Goal: Check status: Check status

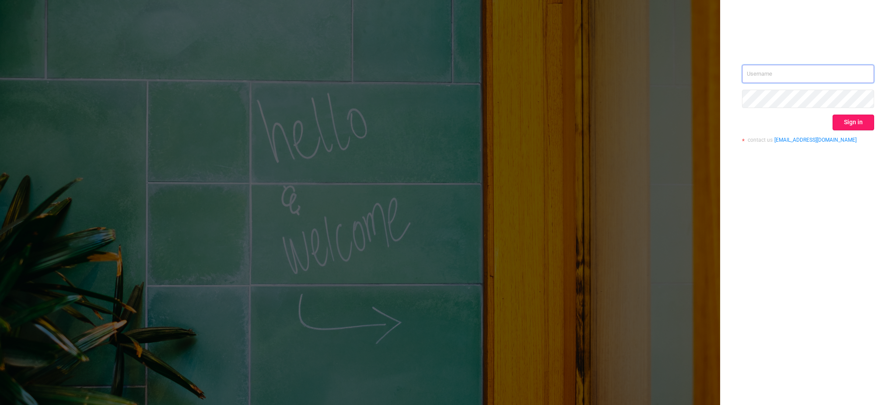
type input "[EMAIL_ADDRESS][DOMAIN_NAME]"
click at [857, 124] on button "Sign in" at bounding box center [853, 123] width 42 height 16
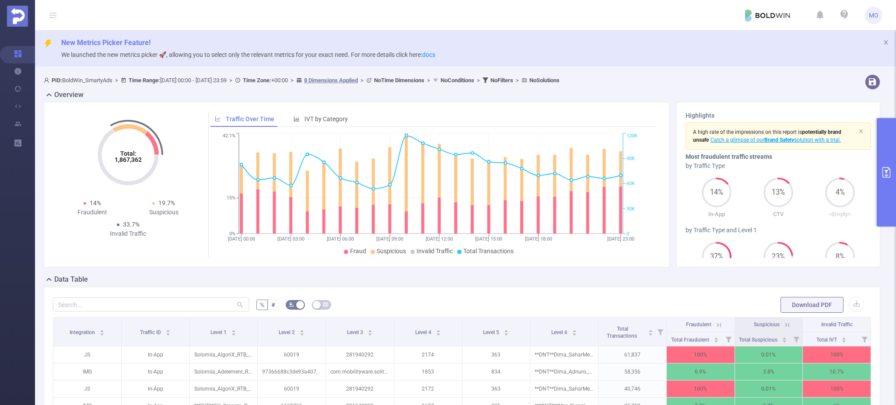
click at [887, 177] on icon "primary" at bounding box center [886, 172] width 8 height 10
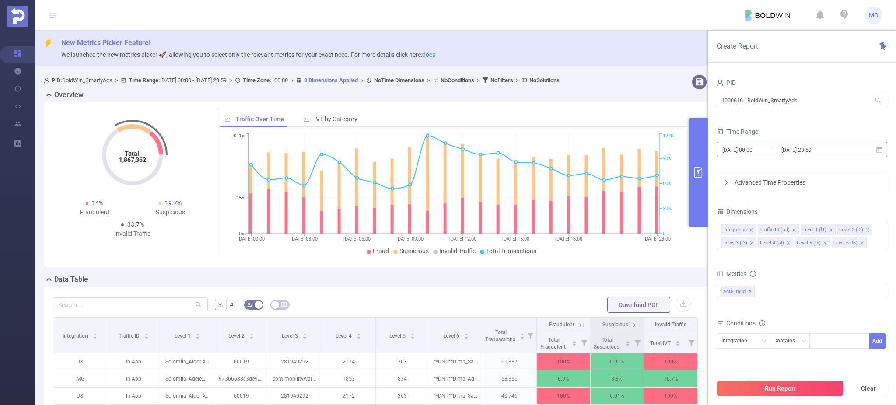
click at [750, 152] on input "[DATE] 00:00" at bounding box center [756, 150] width 71 height 12
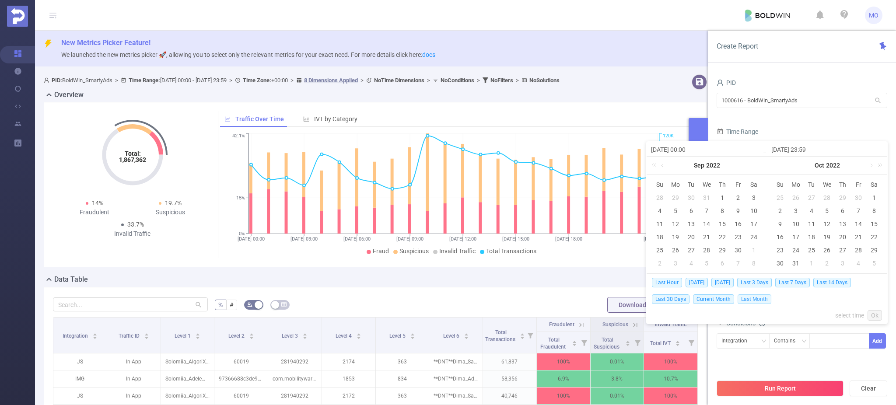
click at [751, 298] on span "Last Month" at bounding box center [754, 299] width 34 height 10
type input "[DATE] 00:00"
type input "[DATE] 23:59"
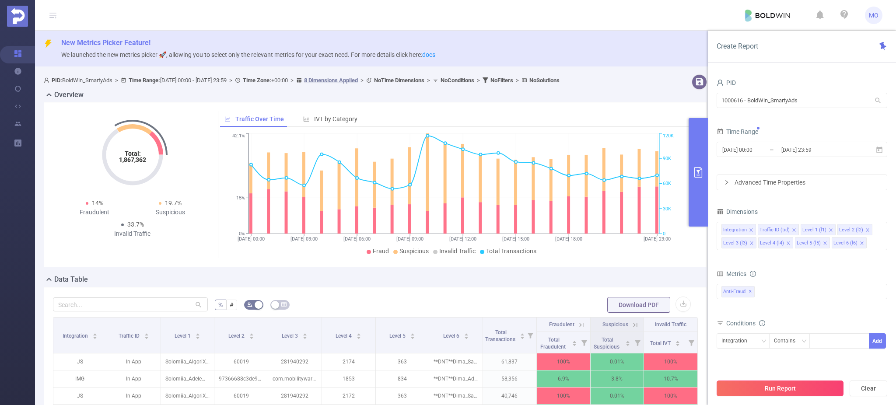
click at [780, 392] on button "Run Report" at bounding box center [779, 388] width 127 height 16
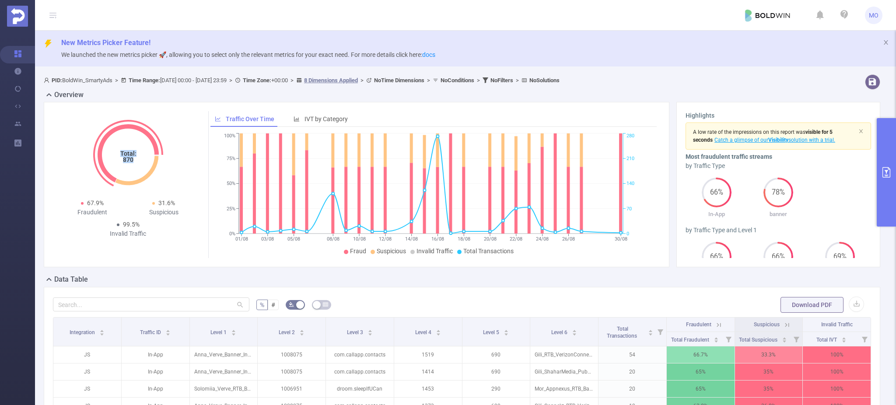
drag, startPoint x: 119, startPoint y: 160, endPoint x: 135, endPoint y: 160, distance: 15.7
click at [135, 160] on icon "Total: 870" at bounding box center [127, 154] width 87 height 87
click at [883, 164] on button "primary" at bounding box center [885, 172] width 19 height 108
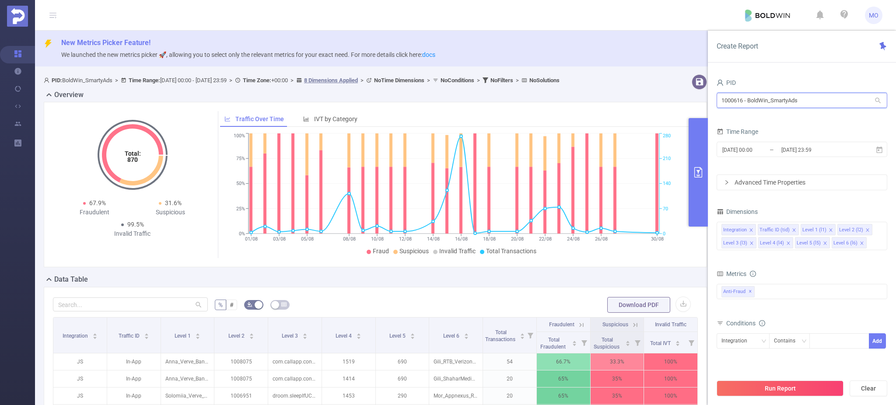
drag, startPoint x: 767, startPoint y: 99, endPoint x: 846, endPoint y: 100, distance: 79.2
click at [846, 100] on input "1000616 - BoldWin_SmartyAds" at bounding box center [801, 100] width 171 height 15
type input "100"
click at [816, 130] on li "1000188 - BoldWin" at bounding box center [802, 133] width 171 height 14
click at [790, 386] on button "Run Report" at bounding box center [779, 388] width 127 height 16
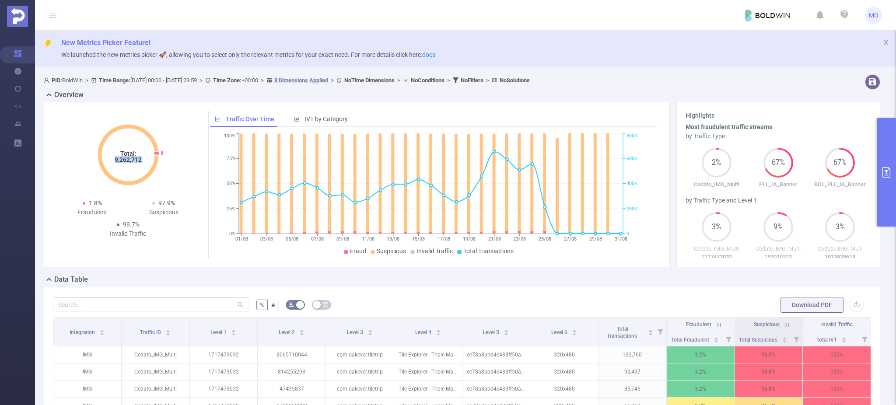
drag, startPoint x: 112, startPoint y: 158, endPoint x: 142, endPoint y: 159, distance: 30.2
click at [142, 159] on icon "Total: 9,262,712" at bounding box center [127, 154] width 87 height 87
copy tspan "9,262,712"
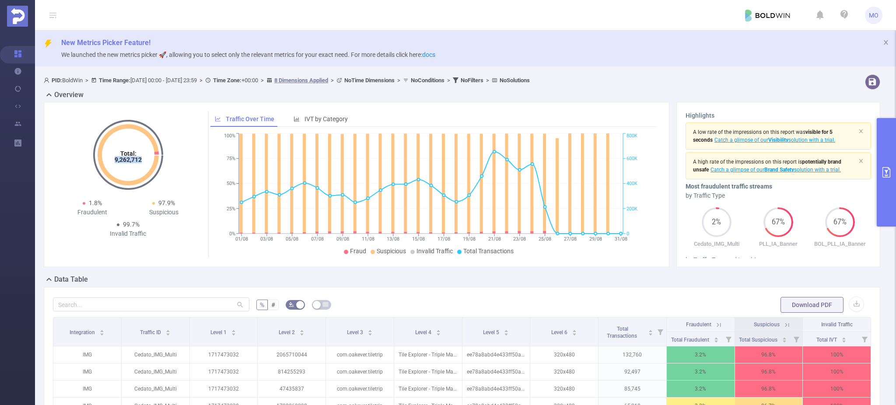
click at [891, 172] on button "primary" at bounding box center [885, 172] width 19 height 108
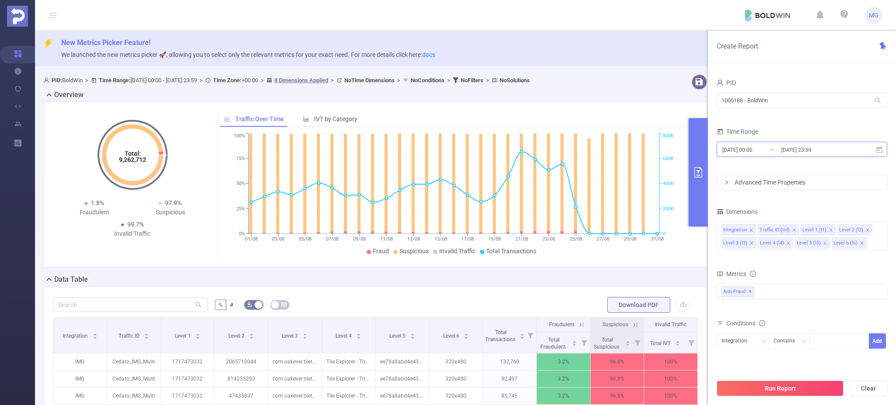
click at [751, 152] on input "[DATE] 00:00" at bounding box center [756, 150] width 71 height 12
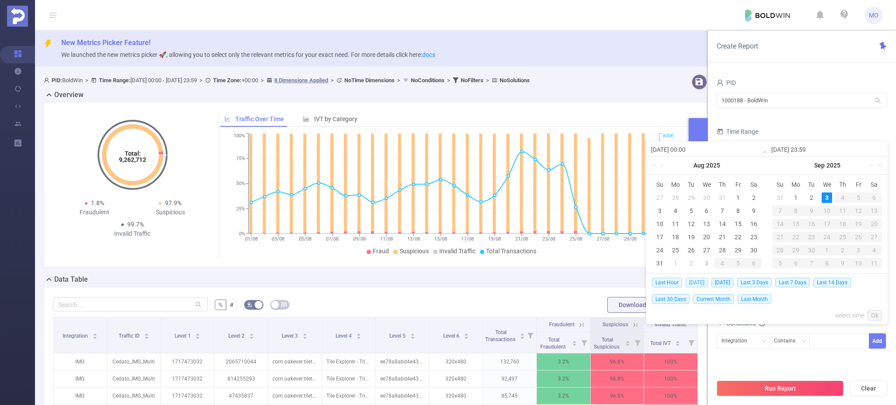
click at [694, 282] on span "[DATE]" at bounding box center [696, 283] width 22 height 10
type input "[DATE] 00:00"
type input "[DATE] 23:59"
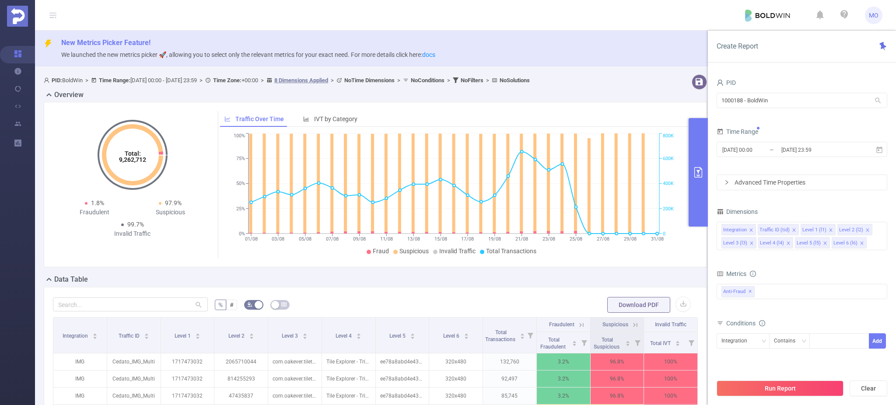
click at [694, 282] on div "Data Table" at bounding box center [379, 280] width 670 height 12
click at [760, 399] on div "Run Report Clear" at bounding box center [802, 388] width 188 height 33
click at [760, 396] on button "Run Report" at bounding box center [779, 388] width 127 height 16
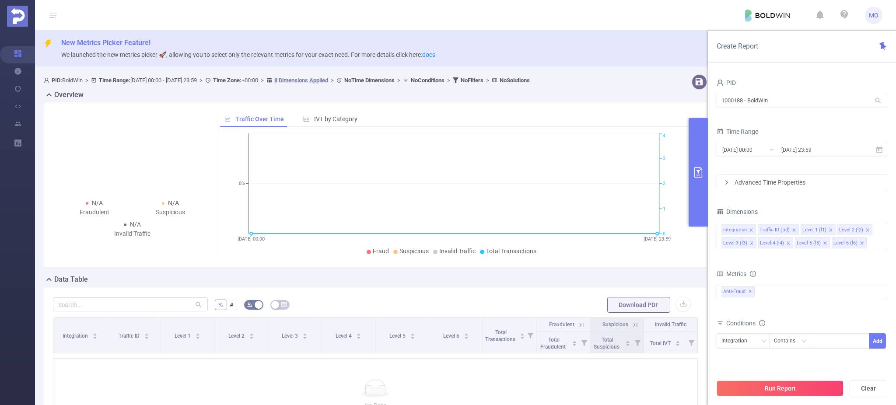
click at [317, 367] on div "No Data" at bounding box center [375, 394] width 645 height 73
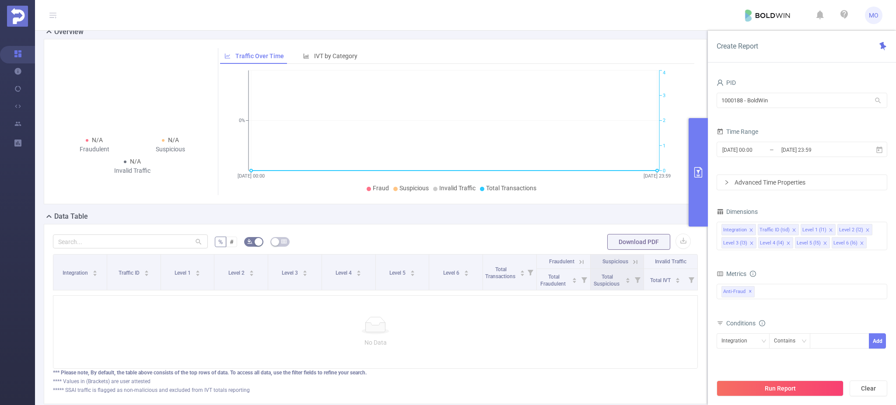
scroll to position [126, 0]
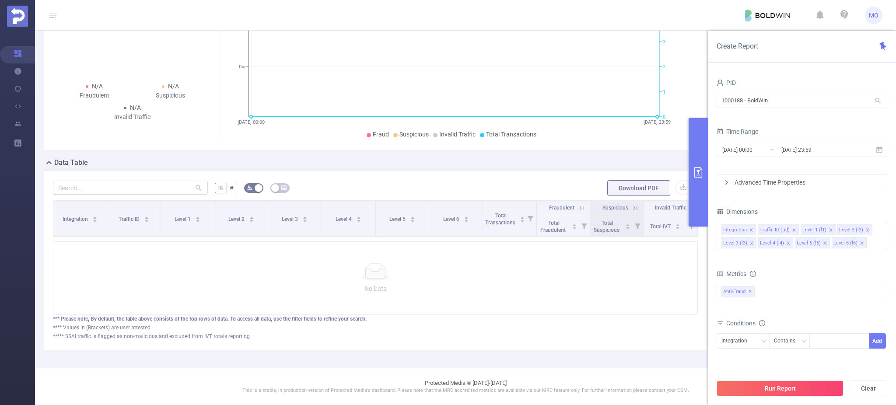
click at [693, 152] on button "primary" at bounding box center [697, 172] width 19 height 108
click at [768, 104] on input "1000188 - BoldWin" at bounding box center [801, 100] width 171 height 15
drag, startPoint x: 734, startPoint y: 101, endPoint x: 895, endPoint y: 74, distance: 163.2
click at [863, 89] on div "PID 1000188 - BoldWin 1000188 - BoldWin" at bounding box center [801, 96] width 171 height 38
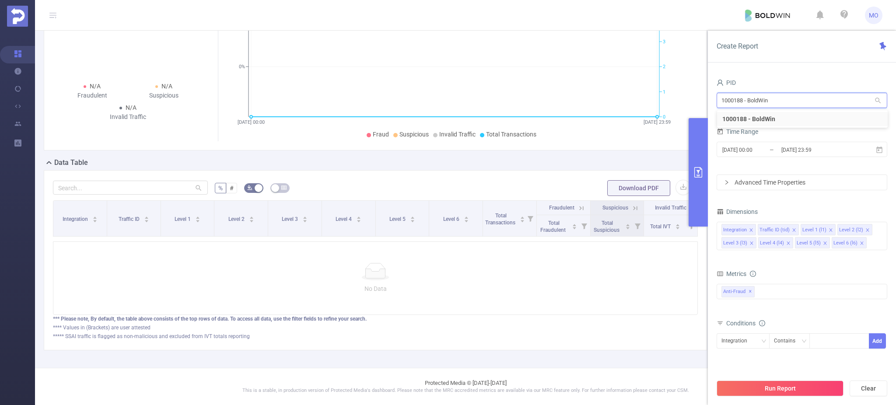
type input "1000"
click at [807, 119] on li "1000616 - BoldWin_SmartyAds" at bounding box center [802, 119] width 171 height 14
click at [765, 387] on button "Run Report" at bounding box center [779, 388] width 127 height 16
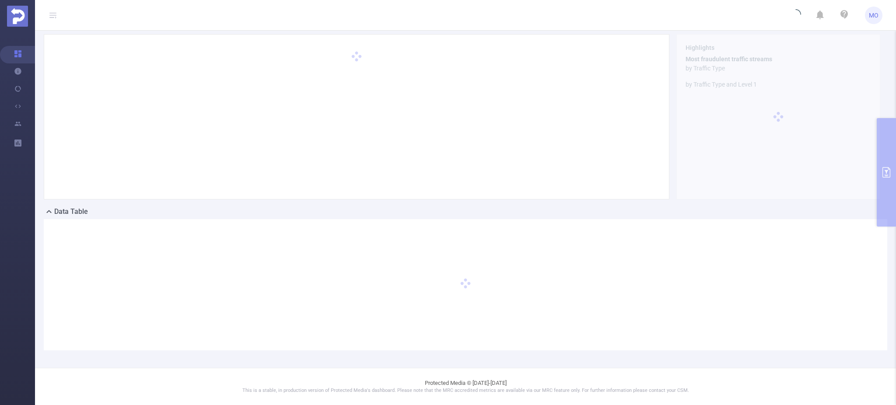
scroll to position [67, 0]
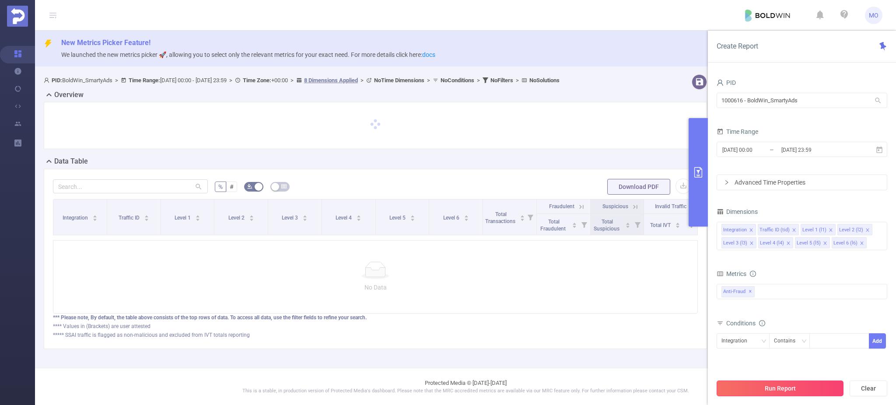
scroll to position [8, 0]
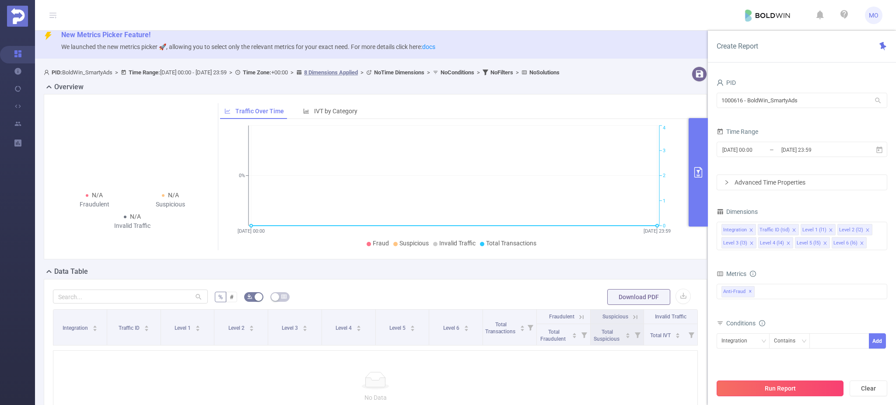
click at [810, 388] on button "Run Report" at bounding box center [779, 388] width 127 height 16
